Goal: Task Accomplishment & Management: Use online tool/utility

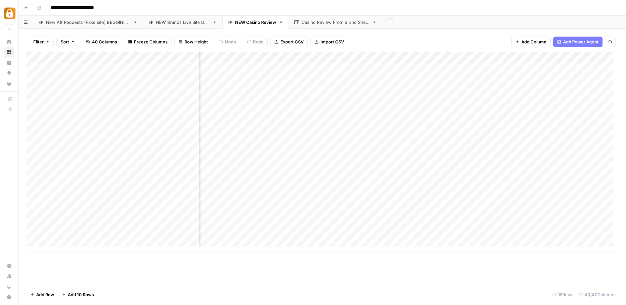
scroll to position [0, 1216]
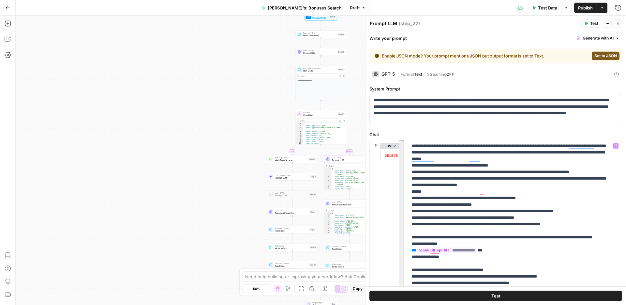
scroll to position [1969, 0]
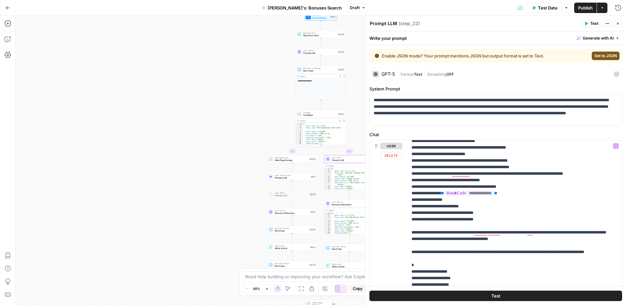
click at [390, 198] on div "user Delete" at bounding box center [391, 281] width 22 height 276
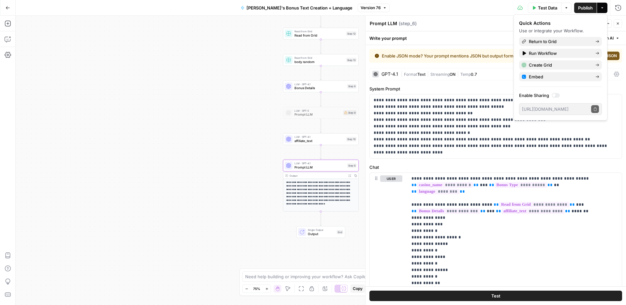
scroll to position [252, 0]
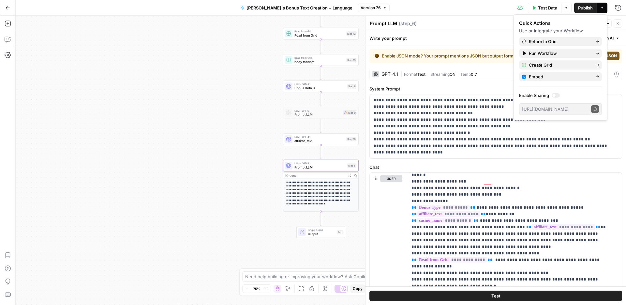
click at [199, 66] on div "**********" at bounding box center [321, 160] width 611 height 289
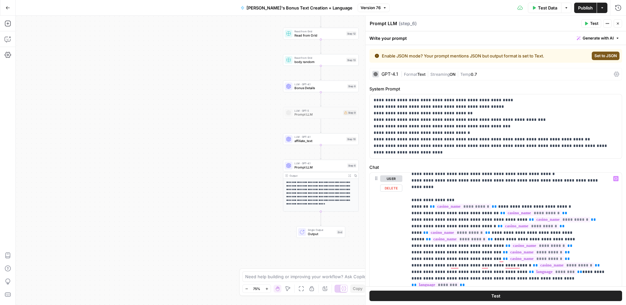
scroll to position [453, 0]
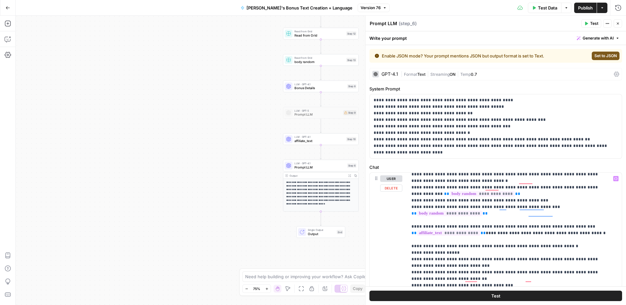
click at [408, 224] on div "**********" at bounding box center [512, 306] width 209 height 266
click at [410, 232] on div "**********" at bounding box center [512, 306] width 209 height 266
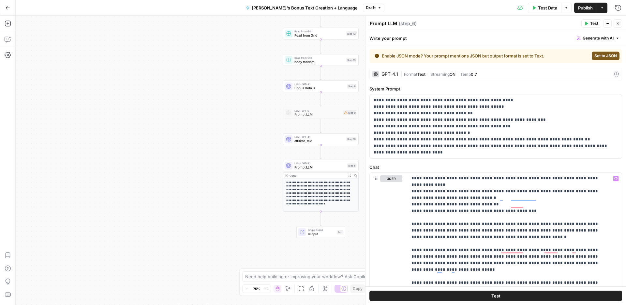
click at [580, 8] on span "Publish" at bounding box center [585, 8] width 15 height 7
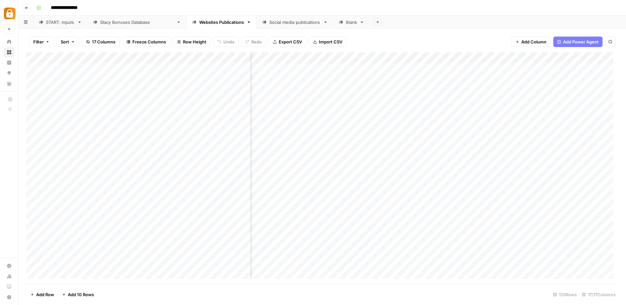
scroll to position [0, 59]
click at [602, 68] on div "Add Column" at bounding box center [322, 167] width 592 height 231
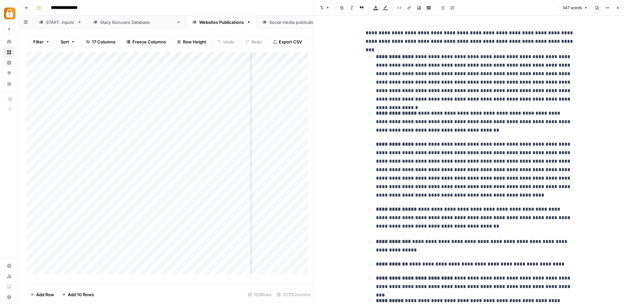
click at [617, 8] on icon "button" at bounding box center [618, 8] width 4 height 4
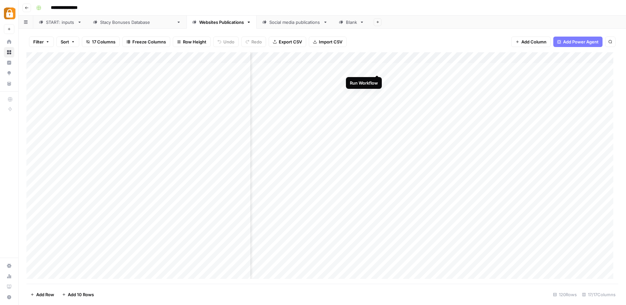
click at [377, 68] on div "Add Column" at bounding box center [322, 167] width 592 height 231
click at [370, 58] on div "Add Column" at bounding box center [322, 167] width 592 height 231
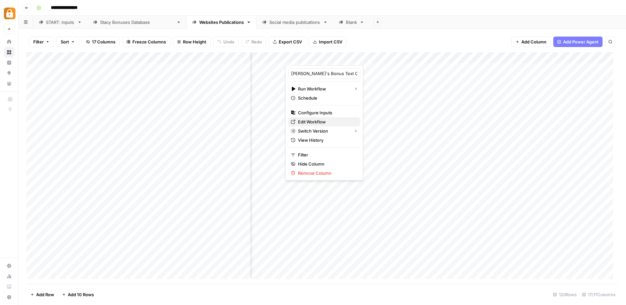
click at [320, 122] on span "Edit Workflow" at bounding box center [326, 121] width 57 height 7
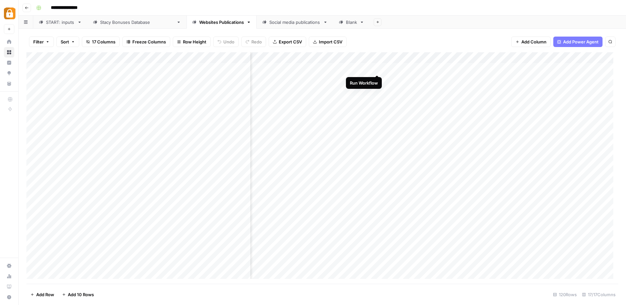
click at [378, 69] on div "Add Column" at bounding box center [322, 167] width 592 height 231
click at [377, 80] on div "Add Column" at bounding box center [322, 167] width 592 height 231
click at [377, 92] on div "Add Column" at bounding box center [322, 167] width 592 height 231
click at [376, 101] on div "Add Column" at bounding box center [322, 167] width 592 height 231
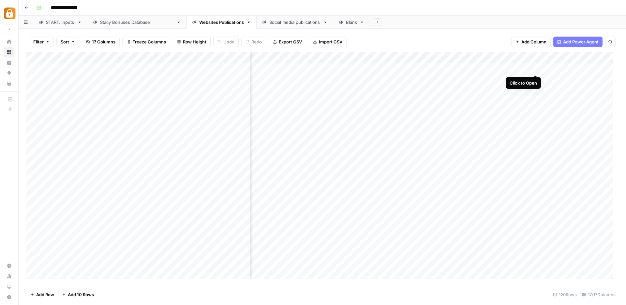
click at [535, 67] on div "Add Column" at bounding box center [322, 167] width 592 height 231
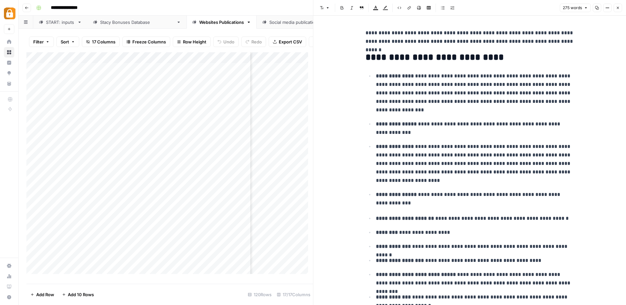
click at [621, 9] on button "Close" at bounding box center [618, 8] width 8 height 8
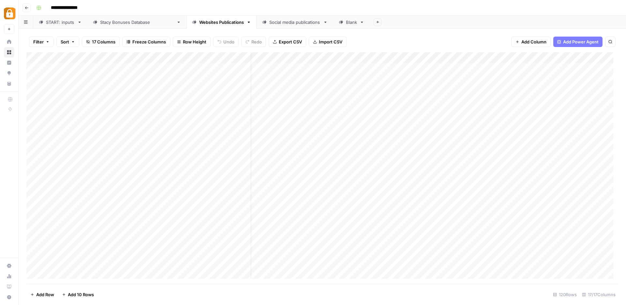
scroll to position [0, 13]
click at [422, 123] on div "Add Column" at bounding box center [322, 167] width 592 height 231
click at [423, 134] on div "Add Column" at bounding box center [322, 167] width 592 height 231
click at [423, 146] on div "Add Column" at bounding box center [322, 167] width 592 height 231
click at [423, 158] on div "Add Column" at bounding box center [322, 167] width 592 height 231
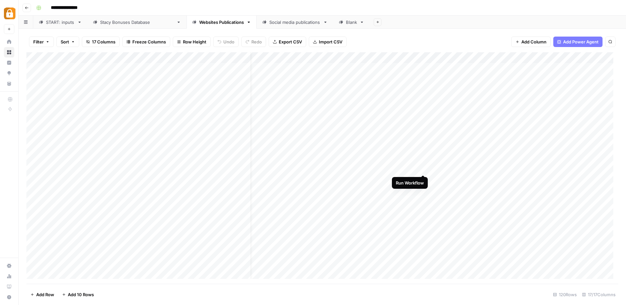
click at [423, 170] on div "Add Column" at bounding box center [322, 167] width 592 height 231
click at [371, 180] on div "Add Column" at bounding box center [322, 167] width 592 height 231
click at [371, 192] on div "Add Column" at bounding box center [322, 167] width 592 height 231
click at [370, 145] on div "Add Column" at bounding box center [322, 167] width 592 height 231
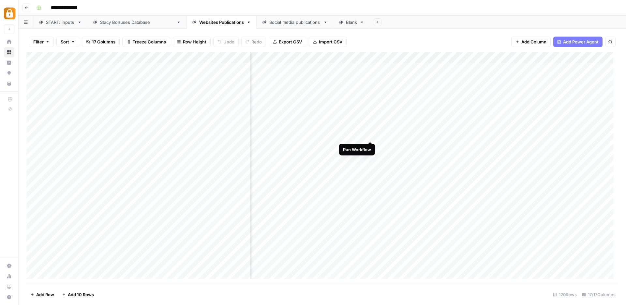
click at [370, 133] on div "Add Column" at bounding box center [322, 167] width 592 height 231
click at [371, 123] on div "Add Column" at bounding box center [322, 167] width 592 height 231
click at [370, 113] on div "Add Column" at bounding box center [322, 167] width 592 height 231
click at [370, 101] on div "Add Column" at bounding box center [322, 167] width 592 height 231
click at [371, 91] on div "Add Column" at bounding box center [322, 167] width 592 height 231
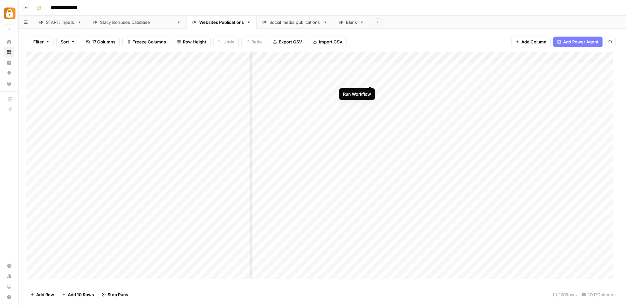
click at [371, 78] on div "Add Column" at bounding box center [322, 167] width 592 height 231
click at [370, 69] on div "Add Column" at bounding box center [322, 167] width 592 height 231
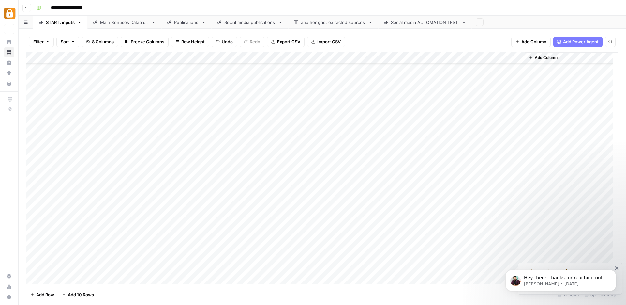
scroll to position [648, 0]
click at [118, 25] on div "Main Bonuses Database" at bounding box center [124, 22] width 49 height 7
click at [202, 22] on div "Websites Publications" at bounding box center [196, 22] width 45 height 7
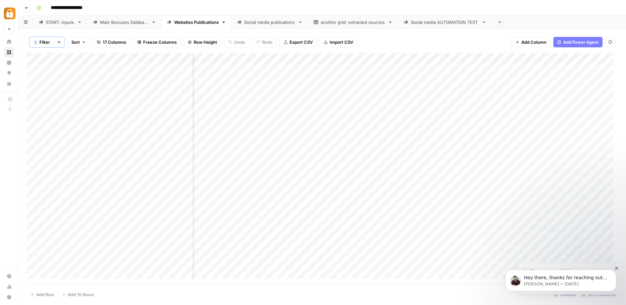
scroll to position [0, 30]
click at [461, 59] on div "Add Column" at bounding box center [322, 168] width 592 height 231
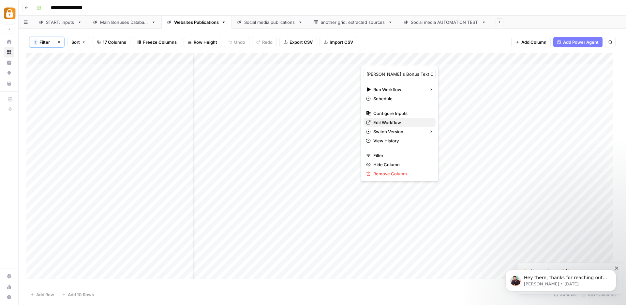
click at [387, 121] on span "Edit Workflow" at bounding box center [402, 122] width 57 height 7
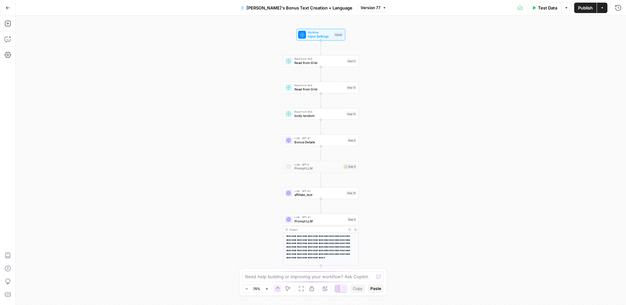
click at [305, 219] on span "Prompt LLM" at bounding box center [320, 221] width 51 height 5
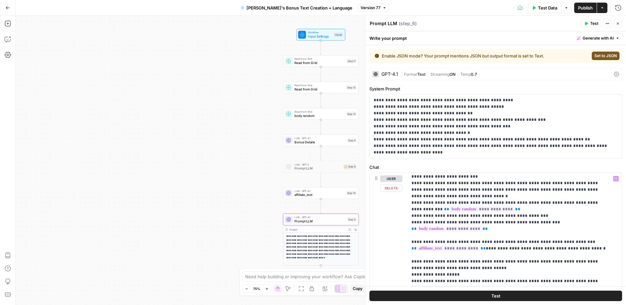
scroll to position [507, 0]
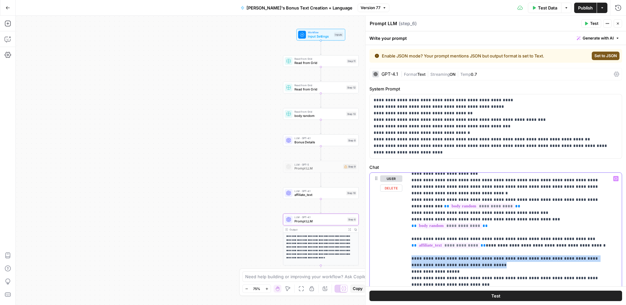
drag, startPoint x: 464, startPoint y: 245, endPoint x: 411, endPoint y: 236, distance: 53.6
click at [411, 236] on div "**********" at bounding box center [512, 306] width 209 height 266
copy p "**********"
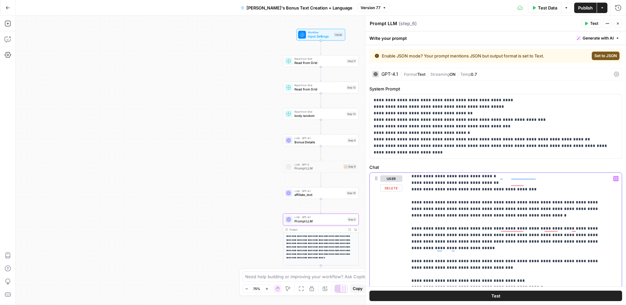
scroll to position [676, 0]
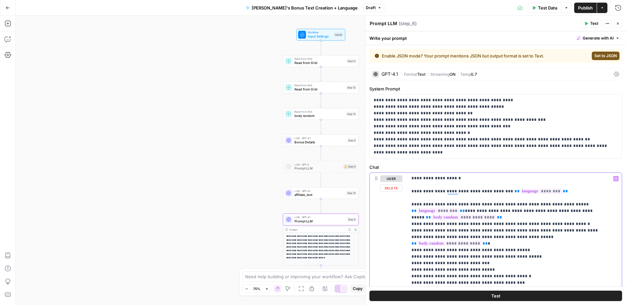
click at [521, 211] on p "**********" at bounding box center [510, 152] width 197 height 1546
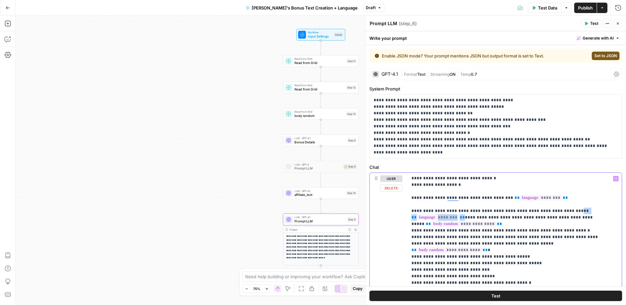
drag, startPoint x: 555, startPoint y: 176, endPoint x: 463, endPoint y: 185, distance: 92.5
click at [463, 185] on p "**********" at bounding box center [510, 158] width 197 height 1546
copy p "** ** ******** **"
click at [528, 219] on p "**********" at bounding box center [510, 158] width 197 height 1546
click at [533, 224] on p "**********" at bounding box center [510, 158] width 197 height 1546
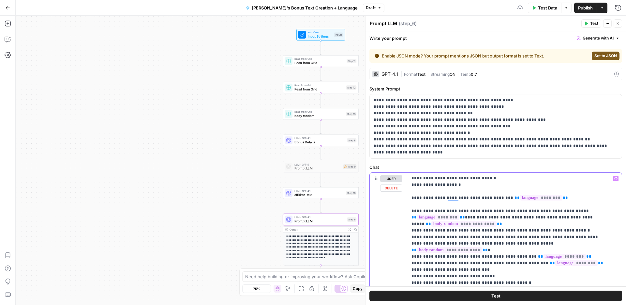
click at [503, 229] on p "**********" at bounding box center [510, 158] width 197 height 1546
click at [499, 238] on p "**********" at bounding box center [510, 158] width 197 height 1546
click at [515, 243] on p "**********" at bounding box center [510, 158] width 197 height 1546
click at [519, 251] on p "**********" at bounding box center [510, 158] width 197 height 1546
click at [481, 257] on p "**********" at bounding box center [510, 158] width 197 height 1546
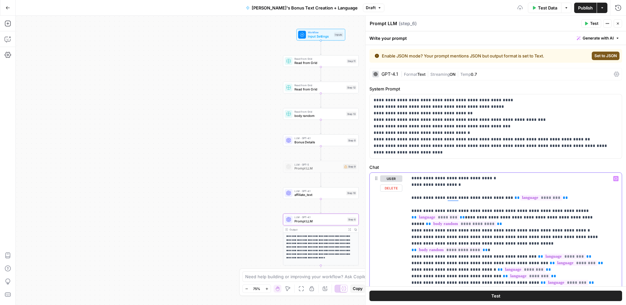
click at [492, 261] on p "**********" at bounding box center [510, 158] width 197 height 1546
click at [500, 270] on p "**********" at bounding box center [510, 158] width 197 height 1546
click at [508, 276] on p "**********" at bounding box center [510, 158] width 197 height 1546
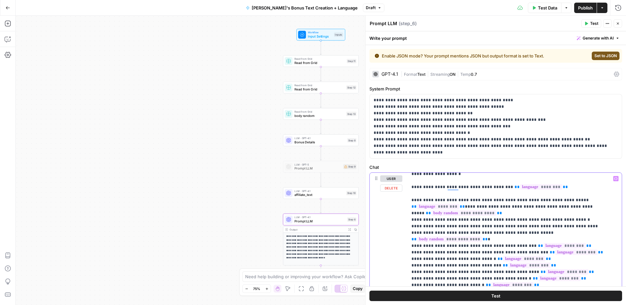
click at [473, 272] on p "**********" at bounding box center [510, 148] width 197 height 1546
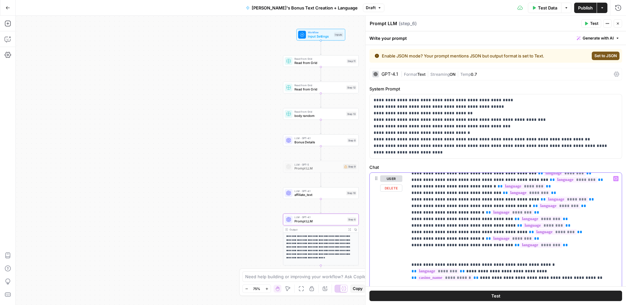
click at [418, 217] on p "**********" at bounding box center [510, 75] width 197 height 1546
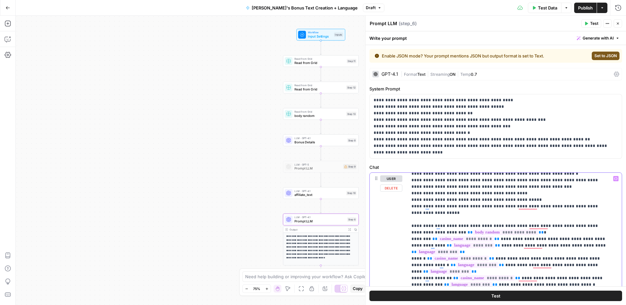
click at [610, 258] on div "**********" at bounding box center [512, 306] width 209 height 266
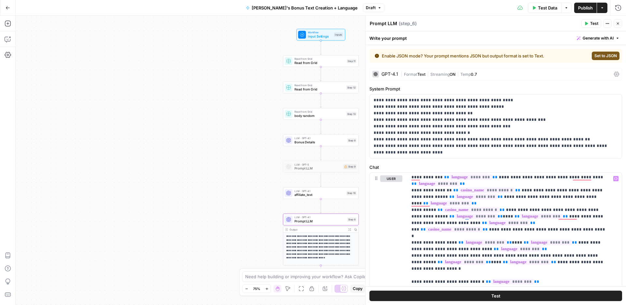
click at [578, 8] on span "Publish" at bounding box center [585, 8] width 15 height 7
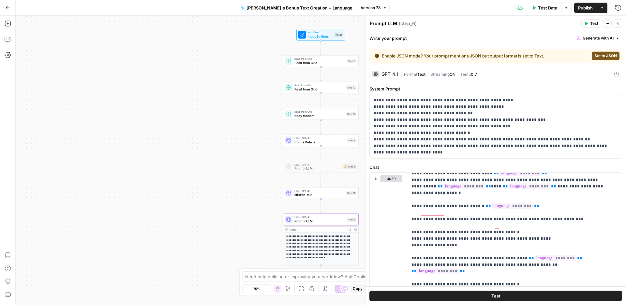
scroll to position [1276, 0]
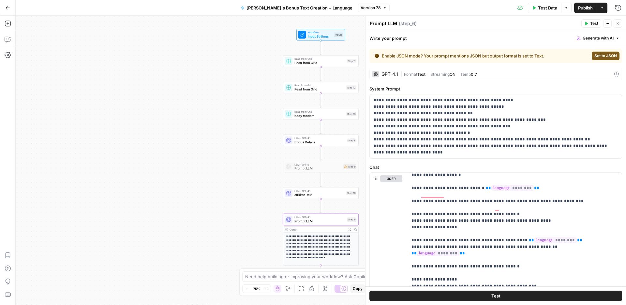
click at [582, 10] on span "Publish" at bounding box center [585, 8] width 15 height 7
click at [305, 63] on span "Read from Grid" at bounding box center [320, 62] width 50 height 5
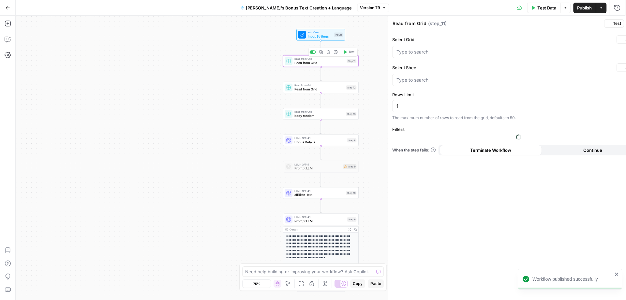
type input "Main Bonuses Database"
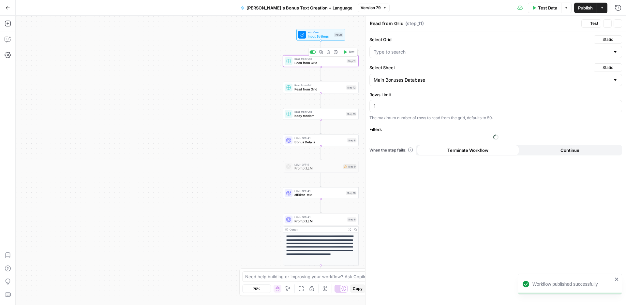
type input "Active Bonus System"
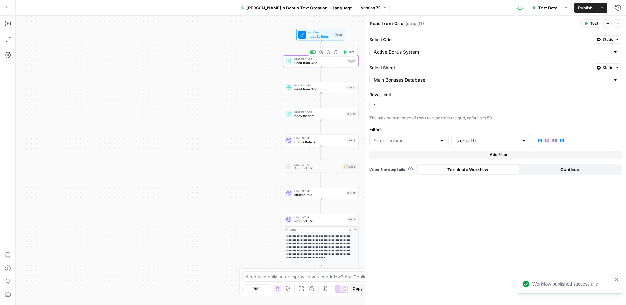
type input "id"
click at [309, 88] on span "Read from Grid" at bounding box center [320, 89] width 50 height 5
type input "title"
click at [317, 118] on div "Read from Grid body random Step 13 Copy step Delete step Add Note Test" at bounding box center [321, 114] width 76 height 12
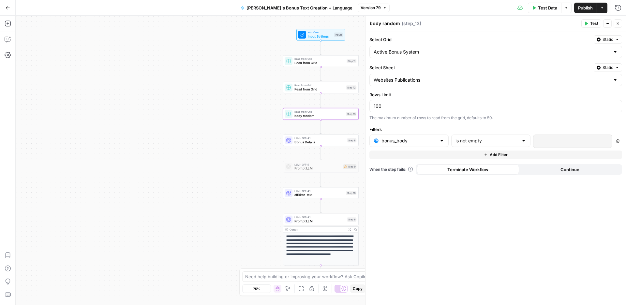
click at [588, 9] on span "Publish" at bounding box center [585, 8] width 15 height 7
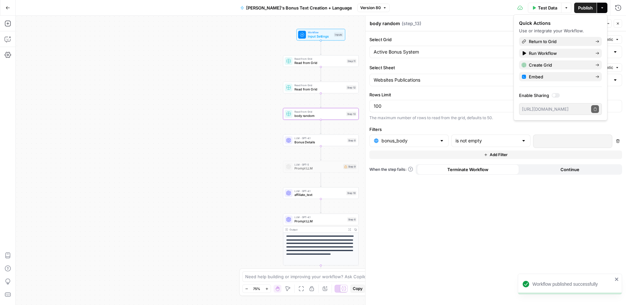
click at [304, 143] on span "Bonus Details" at bounding box center [320, 141] width 51 height 5
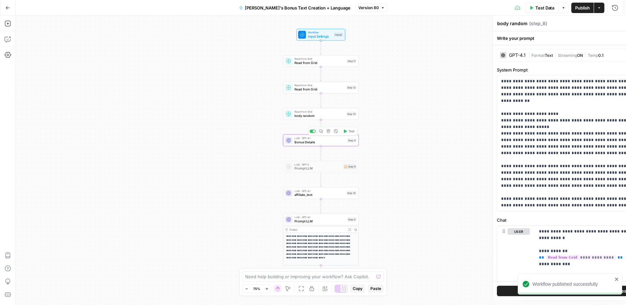
type textarea "Bonus Details"
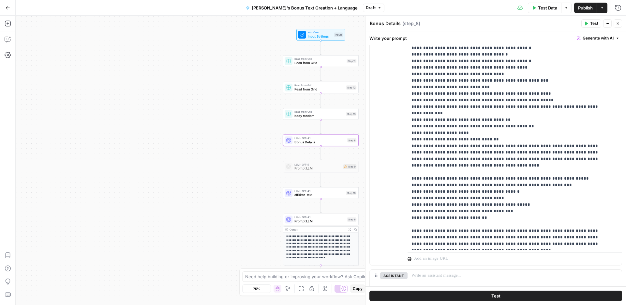
scroll to position [241, 0]
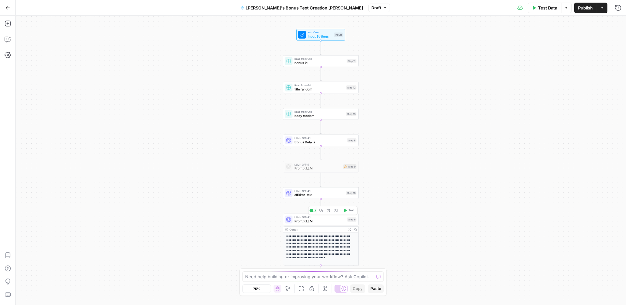
click at [310, 220] on span "Prompt LLM" at bounding box center [320, 221] width 51 height 5
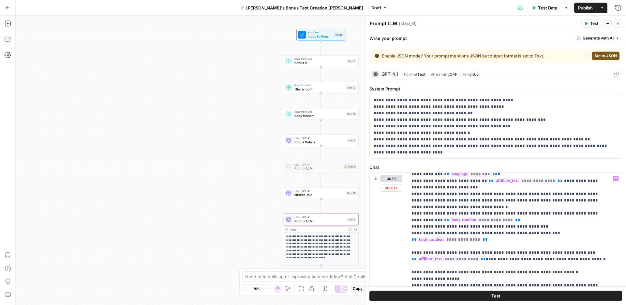
scroll to position [495, 0]
click at [410, 241] on div "**********" at bounding box center [512, 306] width 209 height 266
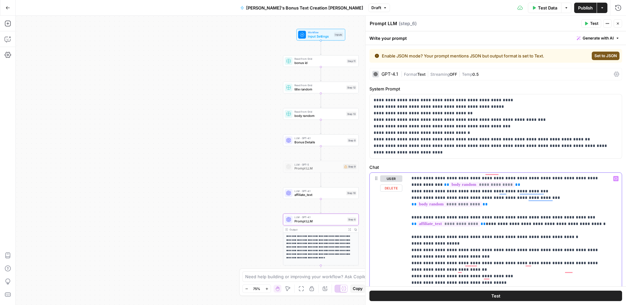
scroll to position [529, 0]
drag, startPoint x: 411, startPoint y: 211, endPoint x: 547, endPoint y: 208, distance: 136.4
click at [547, 208] on div "**********" at bounding box center [512, 306] width 209 height 266
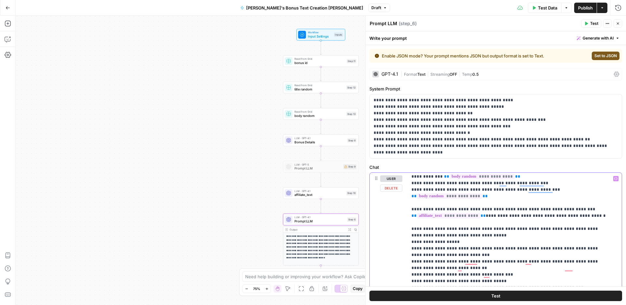
scroll to position [0, 0]
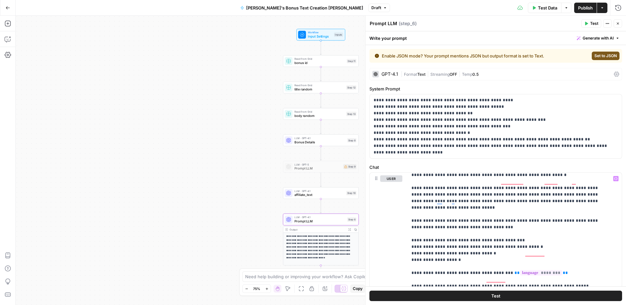
click at [585, 7] on span "Publish" at bounding box center [585, 8] width 15 height 7
click at [303, 88] on span "title random" at bounding box center [320, 89] width 50 height 5
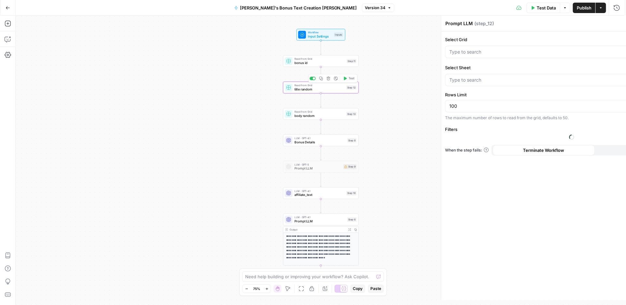
type textarea "title random"
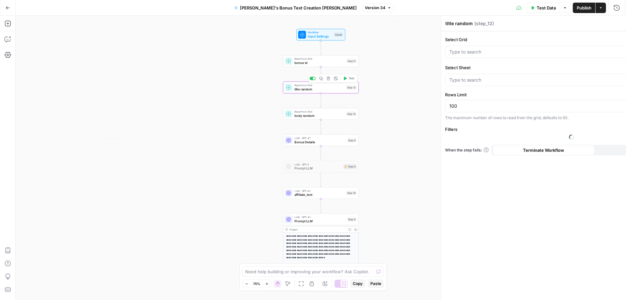
type input "Websites Publications"
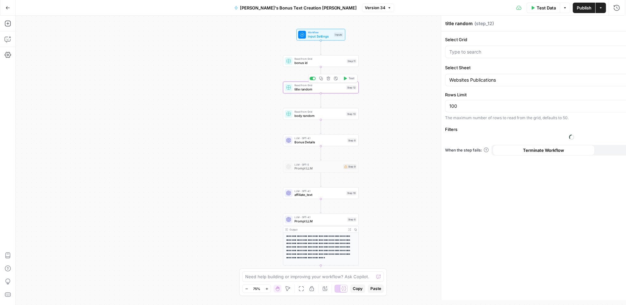
type input "Stacy Bonus Grid"
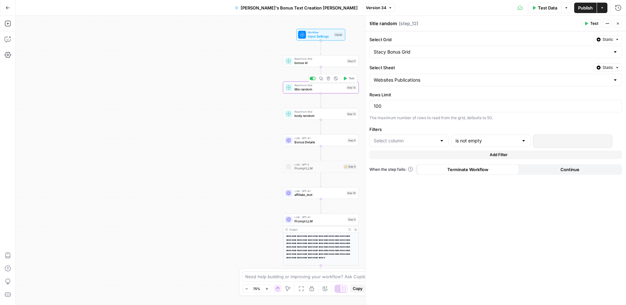
type input "title"
click at [306, 118] on div "Read from Grid body random Step 13 Copy step Delete step Add Note Test" at bounding box center [321, 114] width 76 height 12
click at [523, 142] on div at bounding box center [523, 140] width 5 height 7
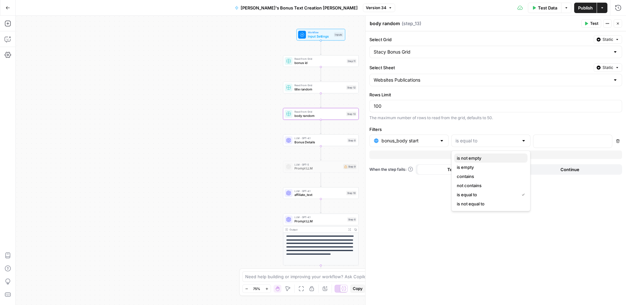
click at [468, 158] on span "is not empty" at bounding box center [490, 158] width 66 height 7
type input "is not empty"
click at [581, 8] on span "Publish" at bounding box center [585, 8] width 15 height 7
click at [312, 221] on span "Prompt LLM" at bounding box center [320, 221] width 51 height 5
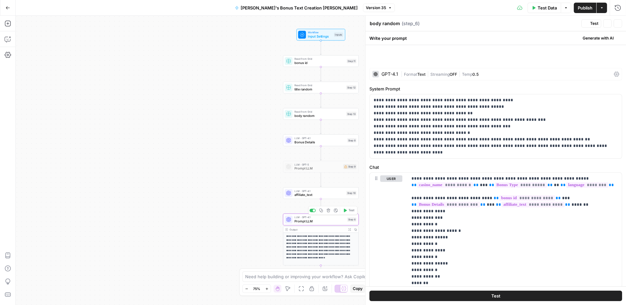
type textarea "Prompt LLM"
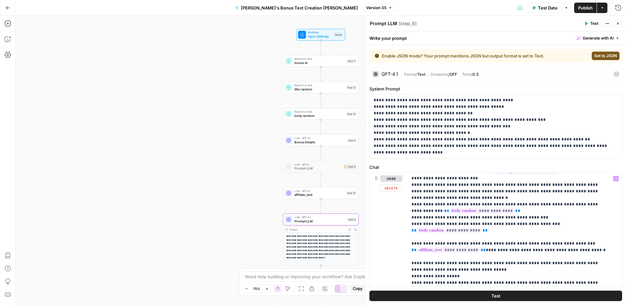
scroll to position [510, 0]
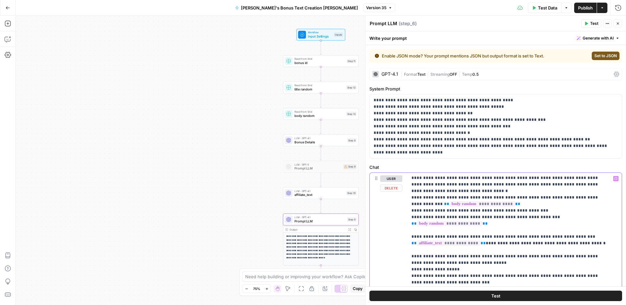
click at [583, 10] on span "Publish" at bounding box center [585, 8] width 15 height 7
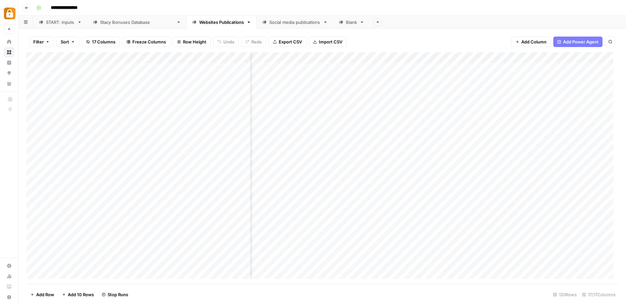
scroll to position [0, 124]
click at [311, 111] on div "Add Column" at bounding box center [322, 167] width 592 height 231
click at [312, 100] on div "Add Column" at bounding box center [322, 167] width 592 height 231
click at [313, 250] on div "Add Column" at bounding box center [322, 167] width 592 height 231
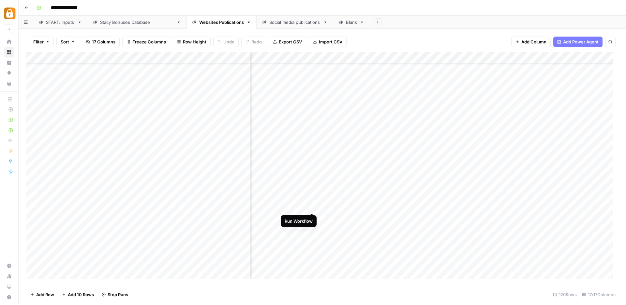
click at [312, 205] on div "Add Column" at bounding box center [322, 167] width 592 height 231
click at [314, 195] on div "Add Column" at bounding box center [322, 167] width 592 height 231
click at [313, 183] on div "Add Column" at bounding box center [322, 167] width 592 height 231
click at [312, 173] on div "Add Column" at bounding box center [322, 167] width 592 height 231
click at [315, 139] on div "Add Column" at bounding box center [322, 167] width 592 height 231
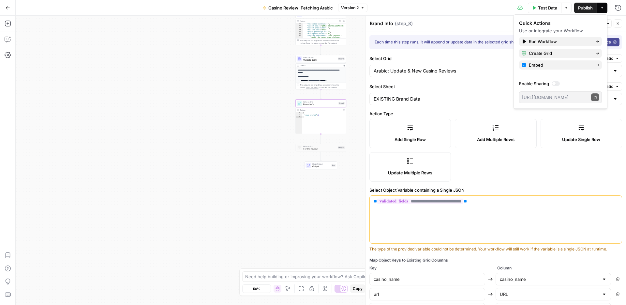
scroll to position [388, 0]
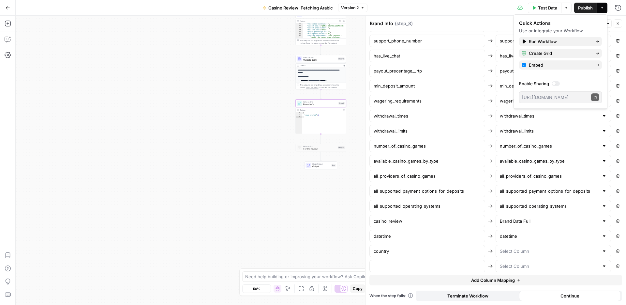
click at [10, 9] on icon "button" at bounding box center [8, 8] width 5 height 5
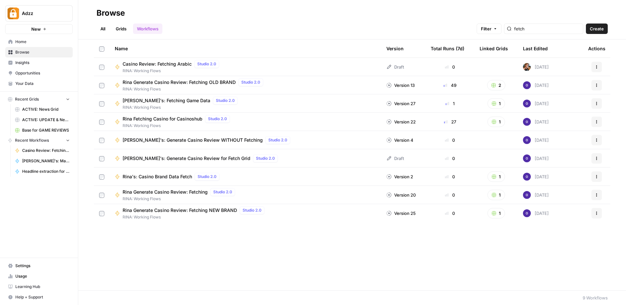
click at [126, 27] on link "Grids" at bounding box center [121, 28] width 19 height 10
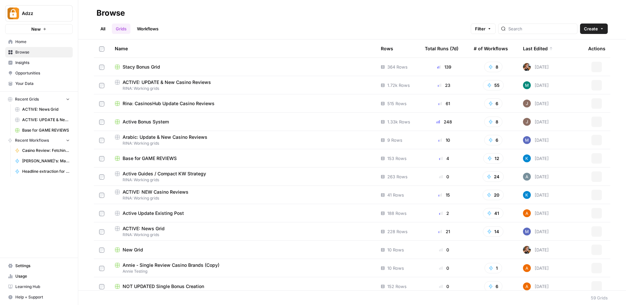
click at [202, 118] on div "Active Bonus System" at bounding box center [243, 121] width 256 height 7
click at [197, 85] on span "RINA: Working grids" at bounding box center [243, 88] width 256 height 6
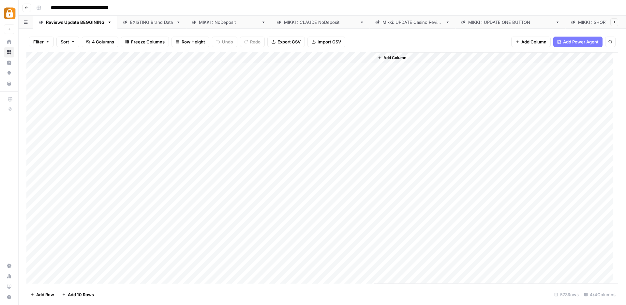
click at [223, 21] on div "MIKKI : NoDeposit" at bounding box center [229, 22] width 60 height 7
click at [505, 59] on div "Add Column" at bounding box center [322, 167] width 592 height 231
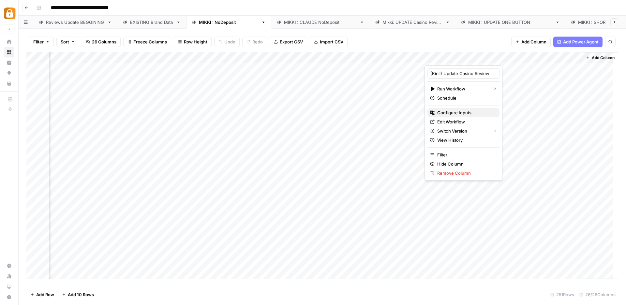
click at [449, 112] on span "Configure Inputs" at bounding box center [466, 112] width 57 height 7
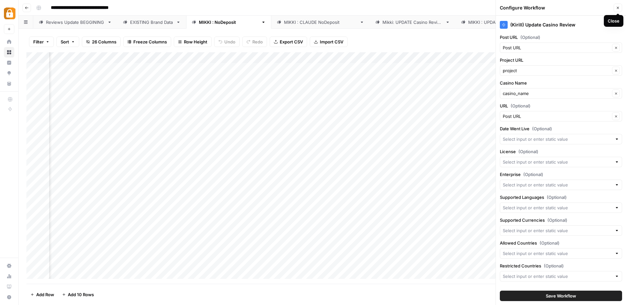
click at [619, 9] on icon "button" at bounding box center [618, 8] width 4 height 4
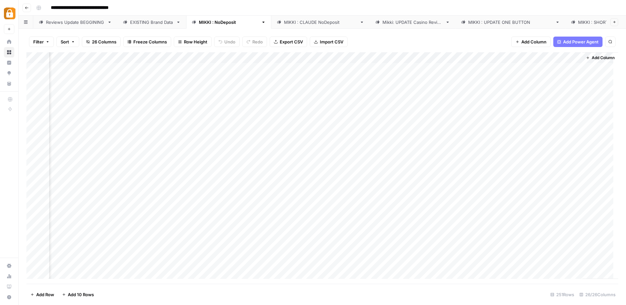
click at [505, 57] on div "Add Column" at bounding box center [322, 167] width 592 height 231
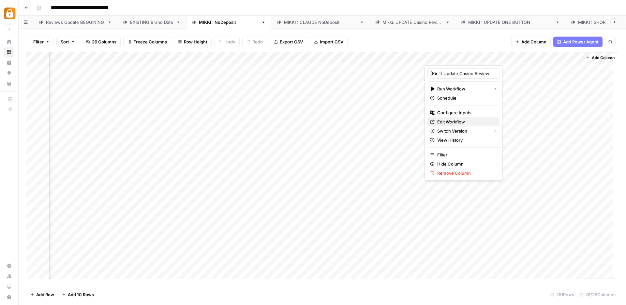
click at [456, 121] on span "Edit Workflow" at bounding box center [466, 121] width 57 height 7
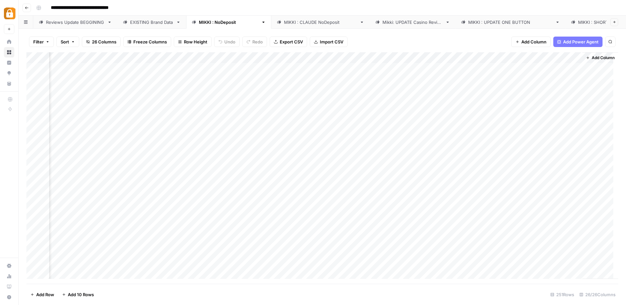
click at [503, 58] on div "Add Column" at bounding box center [322, 167] width 592 height 231
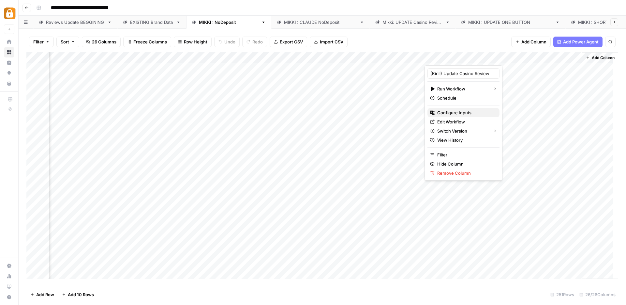
click at [452, 112] on span "Configure Inputs" at bounding box center [466, 112] width 57 height 7
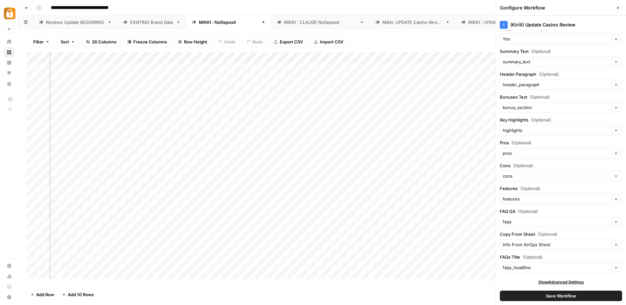
scroll to position [718, 0]
click at [534, 293] on button "Save Workflow" at bounding box center [561, 295] width 122 height 10
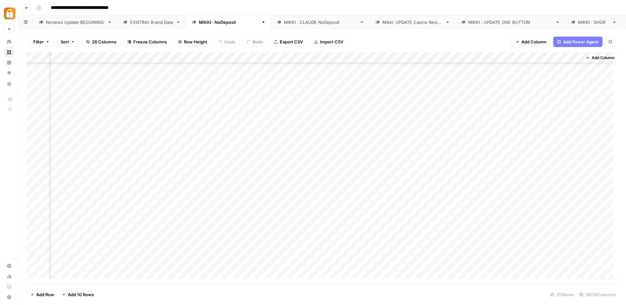
scroll to position [2579, 1164]
click at [563, 227] on div "Add Column" at bounding box center [322, 167] width 592 height 231
click at [502, 229] on div "Add Column" at bounding box center [322, 167] width 592 height 231
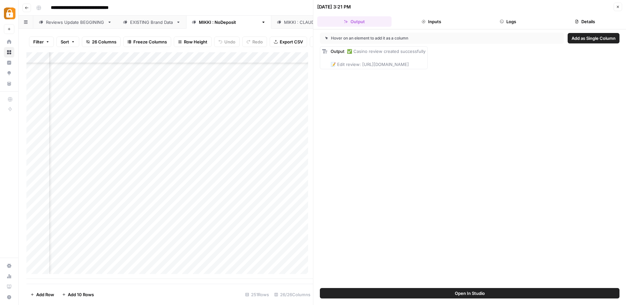
click at [509, 22] on button "Logs" at bounding box center [508, 21] width 74 height 10
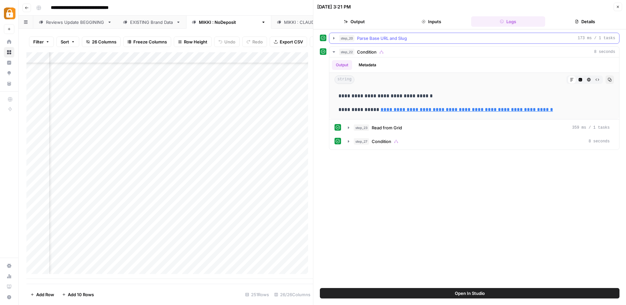
click at [333, 37] on icon "button" at bounding box center [333, 38] width 1 height 2
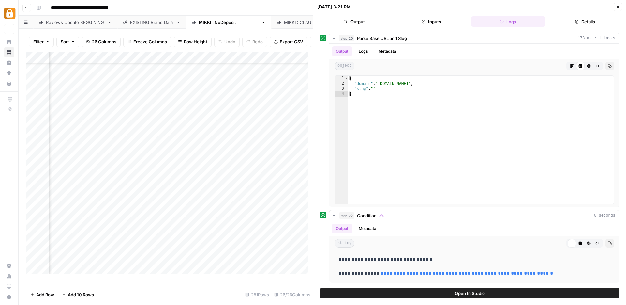
click at [591, 18] on button "Details" at bounding box center [585, 21] width 74 height 10
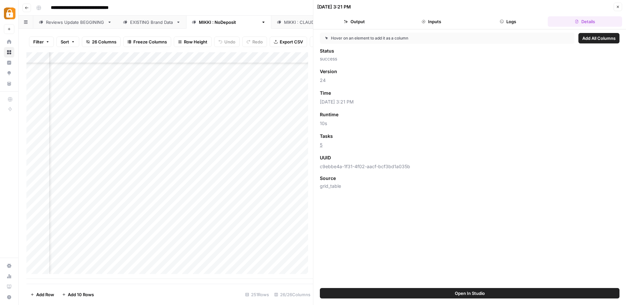
click at [354, 22] on button "Output" at bounding box center [354, 21] width 74 height 10
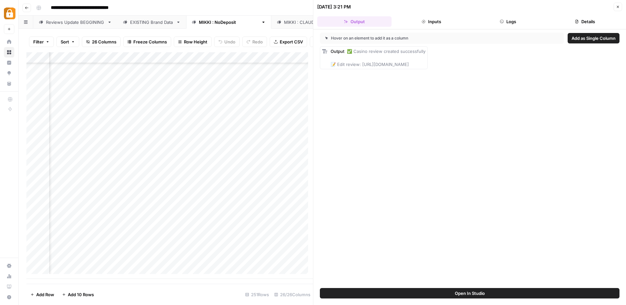
click at [271, 6] on div "**********" at bounding box center [327, 8] width 586 height 10
click at [512, 20] on button "Logs" at bounding box center [508, 21] width 74 height 10
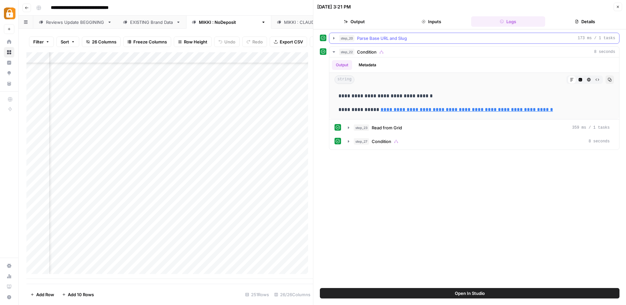
click at [334, 38] on icon "button" at bounding box center [333, 38] width 1 height 2
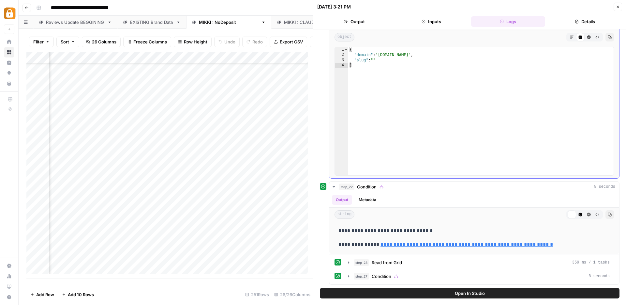
scroll to position [27, 0]
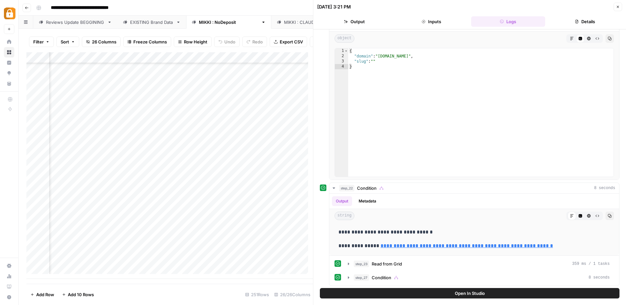
click at [619, 7] on icon "button" at bounding box center [618, 7] width 4 height 4
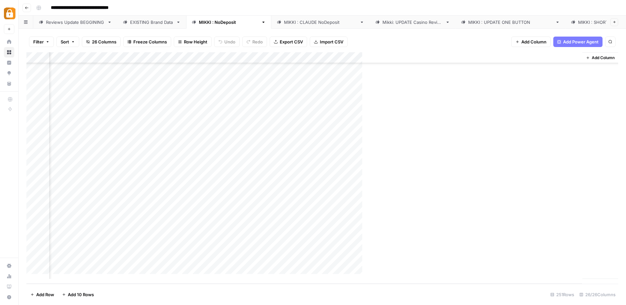
scroll to position [2579, 1156]
click at [511, 207] on div "Add Column" at bounding box center [322, 167] width 592 height 231
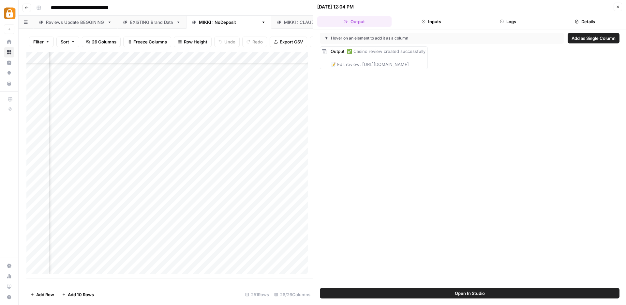
click at [510, 22] on button "Logs" at bounding box center [508, 21] width 74 height 10
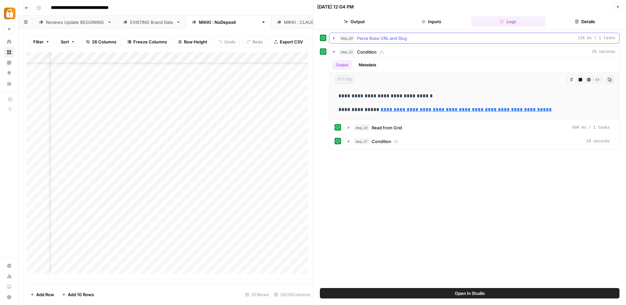
click at [334, 40] on icon "button" at bounding box center [333, 38] width 5 height 5
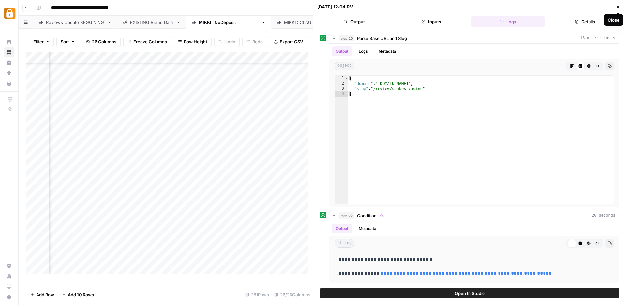
click at [616, 8] on icon "button" at bounding box center [618, 7] width 4 height 4
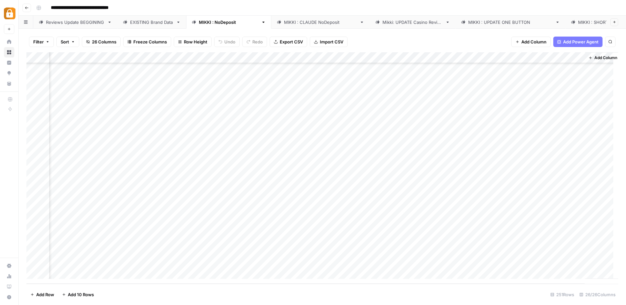
click at [10, 52] on icon at bounding box center [9, 52] width 4 height 4
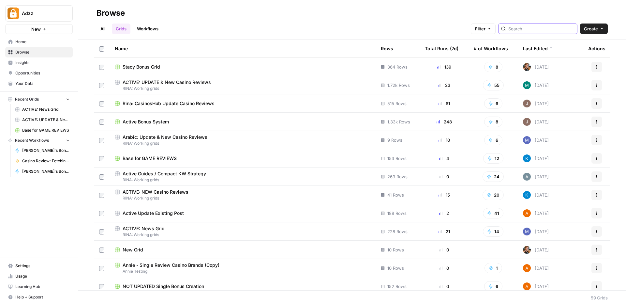
click at [532, 26] on input "search" at bounding box center [542, 28] width 66 height 7
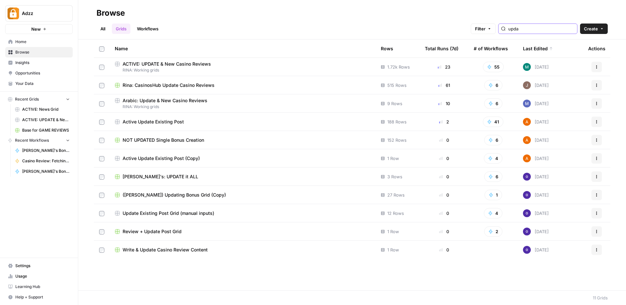
type input "upda"
click at [178, 122] on span "Active Update Existing Post" at bounding box center [153, 121] width 61 height 7
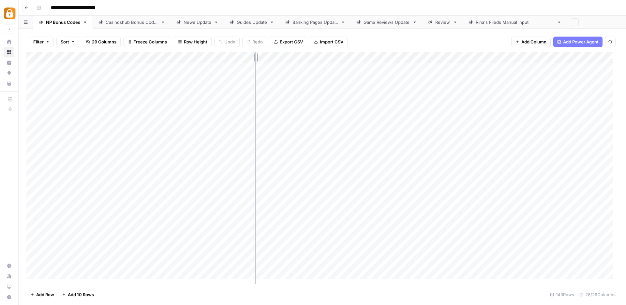
drag, startPoint x: 202, startPoint y: 57, endPoint x: 256, endPoint y: 71, distance: 55.7
click at [256, 71] on div "Add Column" at bounding box center [322, 167] width 592 height 231
click at [242, 58] on div "Add Column" at bounding box center [322, 167] width 592 height 231
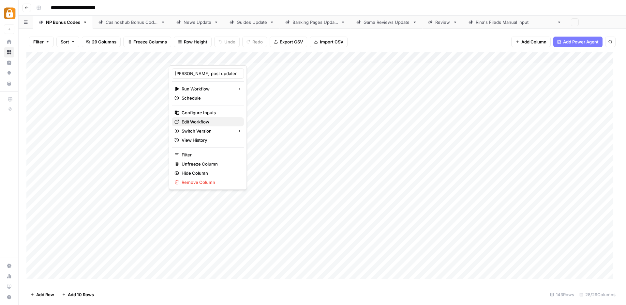
click at [199, 120] on span "Edit Workflow" at bounding box center [210, 121] width 57 height 7
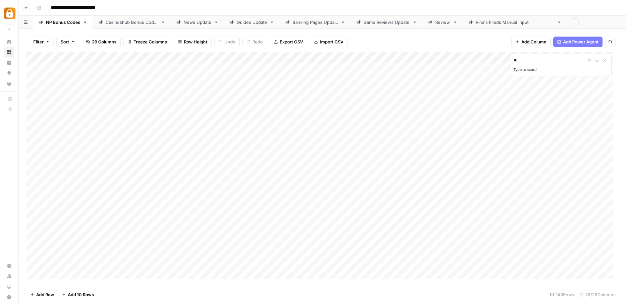
type input "*"
click at [138, 179] on div "Add Column" at bounding box center [322, 167] width 592 height 231
click at [139, 185] on div "Add Column" at bounding box center [322, 167] width 592 height 231
click at [527, 59] on input "***" at bounding box center [550, 60] width 72 height 8
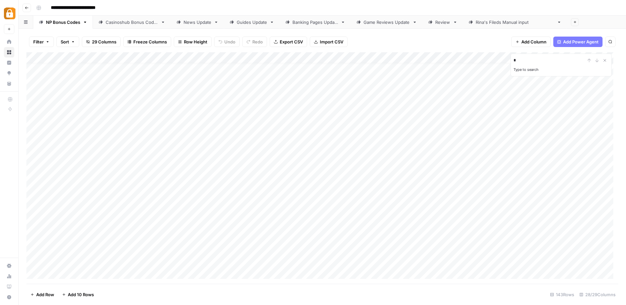
scroll to position [0, 0]
click at [141, 57] on div "Add Column" at bounding box center [322, 167] width 592 height 231
click at [151, 104] on span "Sort Ascending" at bounding box center [160, 103] width 57 height 7
click at [538, 59] on input "*" at bounding box center [550, 61] width 72 height 8
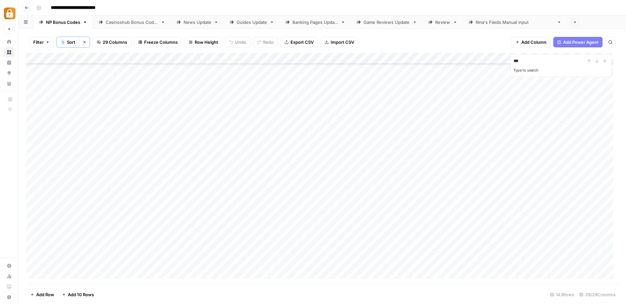
type input "***"
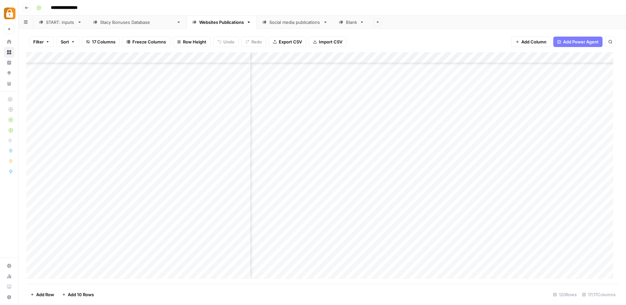
scroll to position [289, 124]
click at [286, 112] on div "Add Column" at bounding box center [322, 167] width 592 height 231
type input "*******"
click at [127, 101] on div "Add Column" at bounding box center [322, 167] width 592 height 231
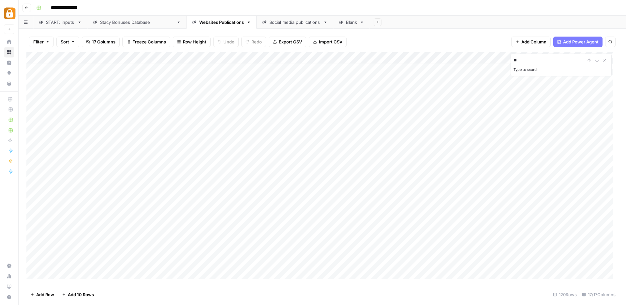
type input "*"
type input "***"
click at [38, 44] on span "Filter" at bounding box center [38, 41] width 10 height 7
click at [159, 75] on span "Add Filter" at bounding box center [162, 74] width 18 height 6
click at [58, 77] on input "text" at bounding box center [76, 76] width 71 height 7
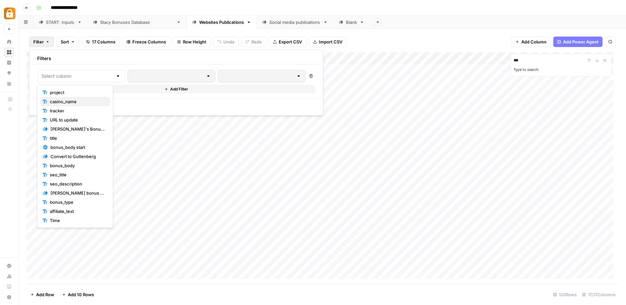
click at [67, 102] on span "casino_name" at bounding box center [77, 101] width 55 height 7
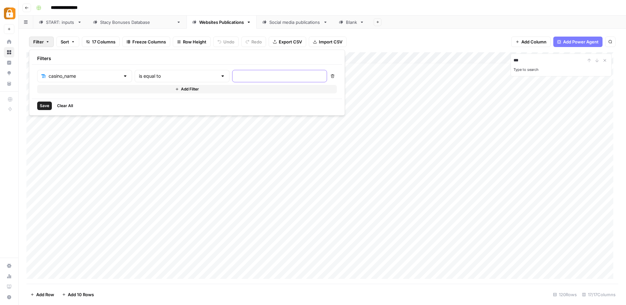
click at [237, 74] on input "text" at bounding box center [280, 76] width 86 height 7
click at [220, 78] on div at bounding box center [222, 76] width 5 height 7
click at [140, 113] on span "contains" at bounding box center [155, 110] width 64 height 7
type input "contains"
click at [237, 75] on input "text" at bounding box center [280, 76] width 86 height 7
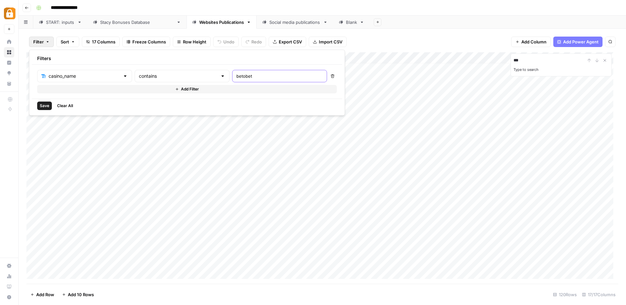
type input "betobet"
click at [181, 90] on span "Add Filter" at bounding box center [190, 89] width 18 height 6
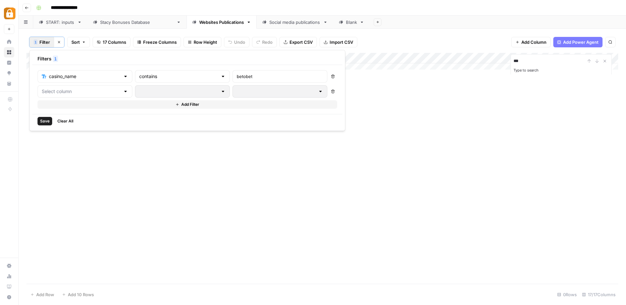
click at [423, 133] on div "Add Column *** Type to search" at bounding box center [322, 168] width 592 height 231
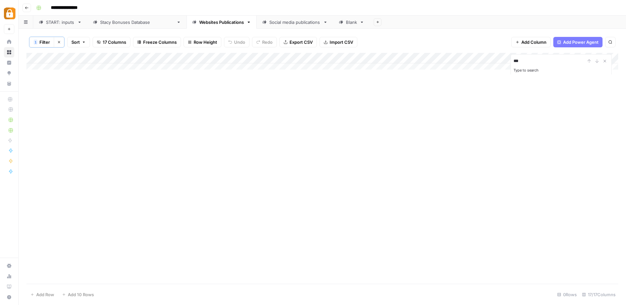
click at [46, 38] on button "1 Filter" at bounding box center [41, 42] width 25 height 10
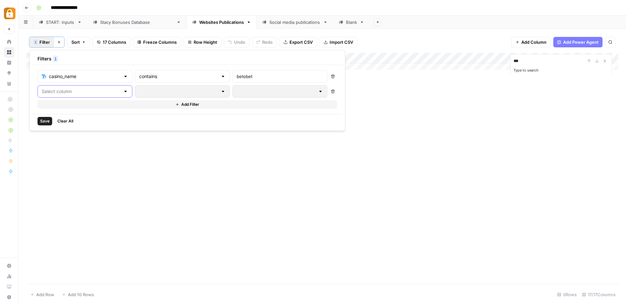
click at [99, 90] on input "text" at bounding box center [81, 91] width 79 height 7
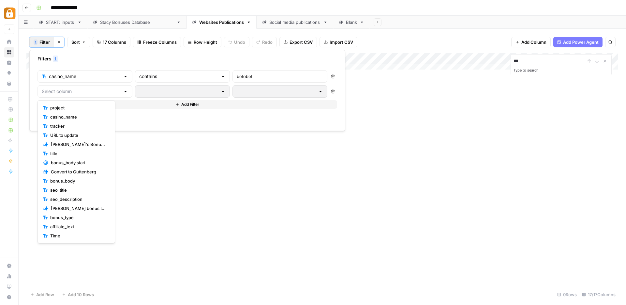
click at [81, 116] on span "casino_name" at bounding box center [78, 117] width 57 height 7
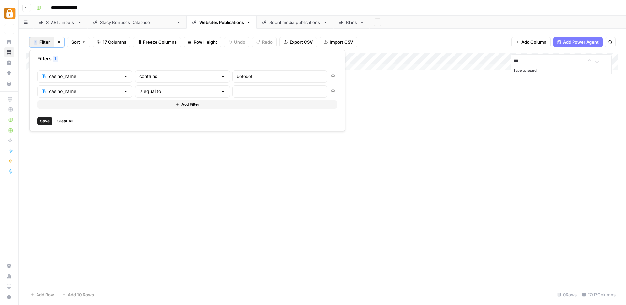
click at [221, 88] on div at bounding box center [223, 91] width 5 height 7
click at [140, 126] on span "contains" at bounding box center [155, 126] width 64 height 7
type input "contains"
click at [237, 89] on input "text" at bounding box center [280, 91] width 86 height 7
type input "bof"
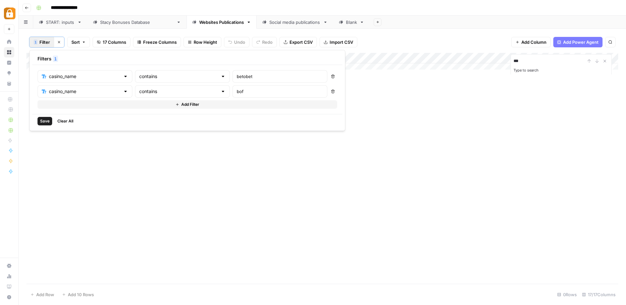
click at [39, 120] on button "Save" at bounding box center [45, 121] width 15 height 8
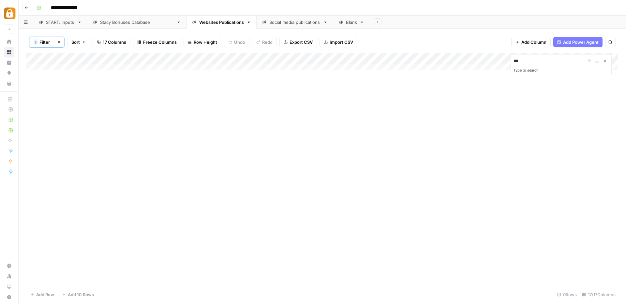
click at [606, 61] on icon "Close Search" at bounding box center [605, 60] width 5 height 5
click at [41, 68] on div "Add Column" at bounding box center [322, 64] width 592 height 22
click at [129, 74] on div "Add Column" at bounding box center [322, 168] width 592 height 231
click at [59, 42] on icon "button" at bounding box center [59, 42] width 4 height 4
click at [432, 38] on div "Filter Sort 17 Columns Freeze Columns Row Height Undo Redo Export CSV Import CS…" at bounding box center [322, 41] width 592 height 21
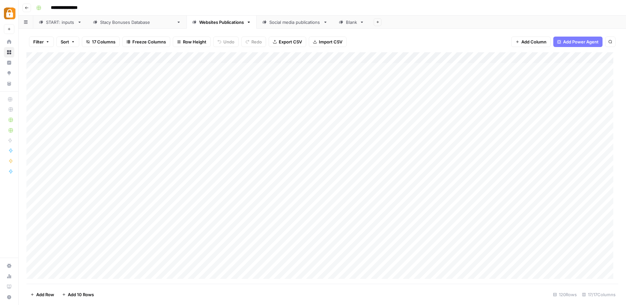
click at [607, 40] on button "Search" at bounding box center [611, 42] width 10 height 10
drag, startPoint x: 547, startPoint y: 61, endPoint x: 503, endPoint y: 60, distance: 43.7
click at [503, 60] on div "Add Column ***** 1 of 1 result" at bounding box center [322, 167] width 592 height 231
type input "*"
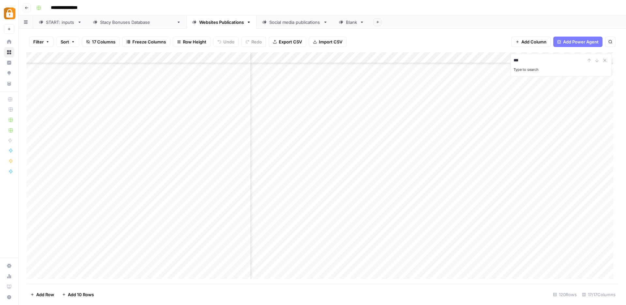
type input "***"
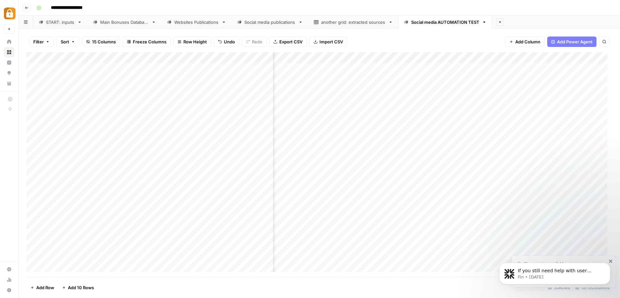
scroll to position [0, 493]
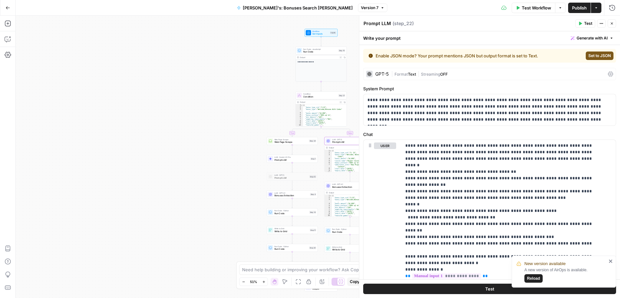
scroll to position [1762, 0]
